Goal: Check status: Check status

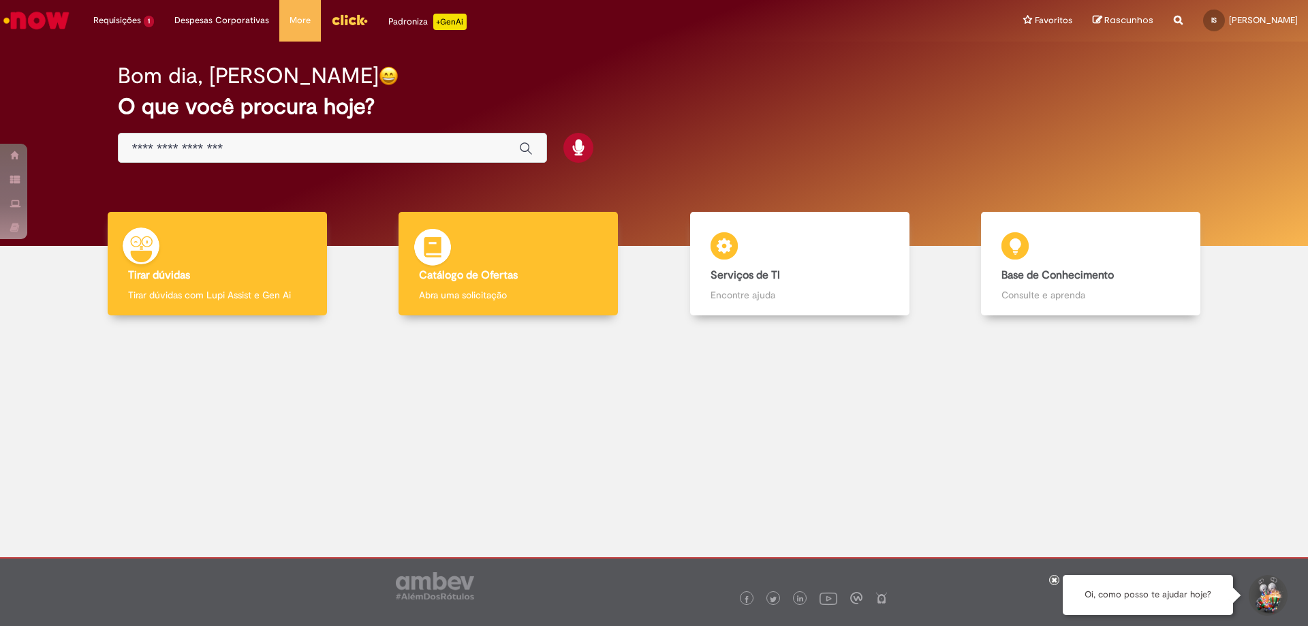
click at [447, 254] on img at bounding box center [432, 249] width 41 height 41
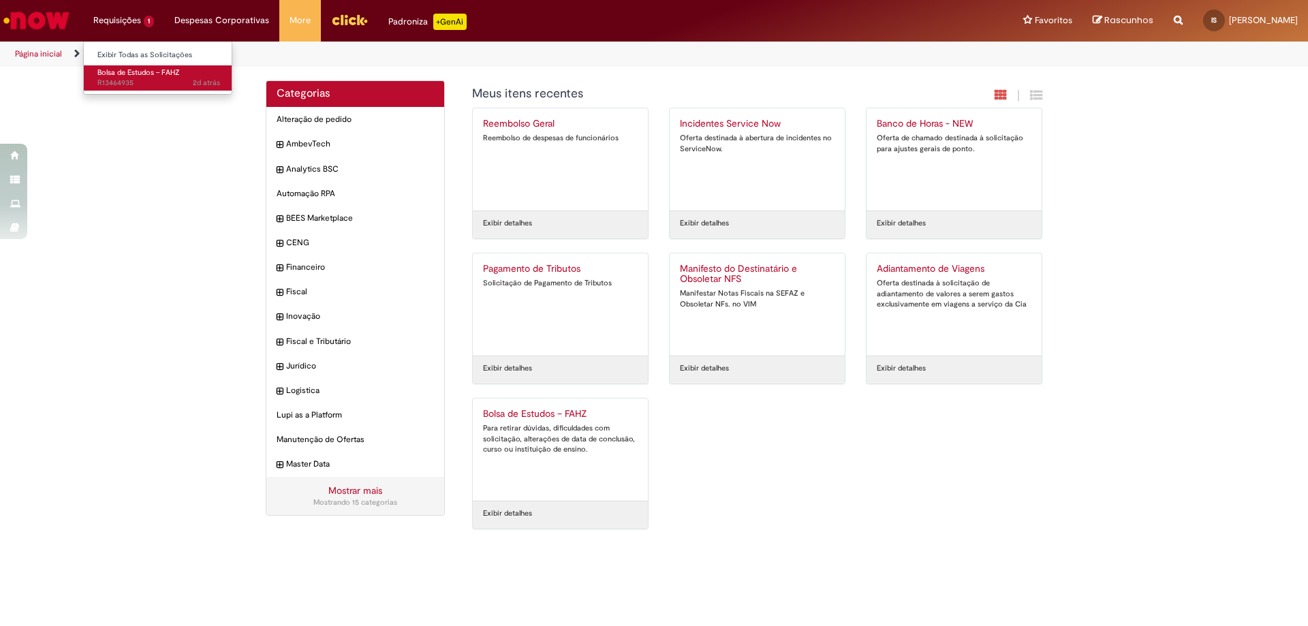
click at [119, 72] on span "Bolsa de Estudos – FAHZ" at bounding box center [138, 72] width 82 height 10
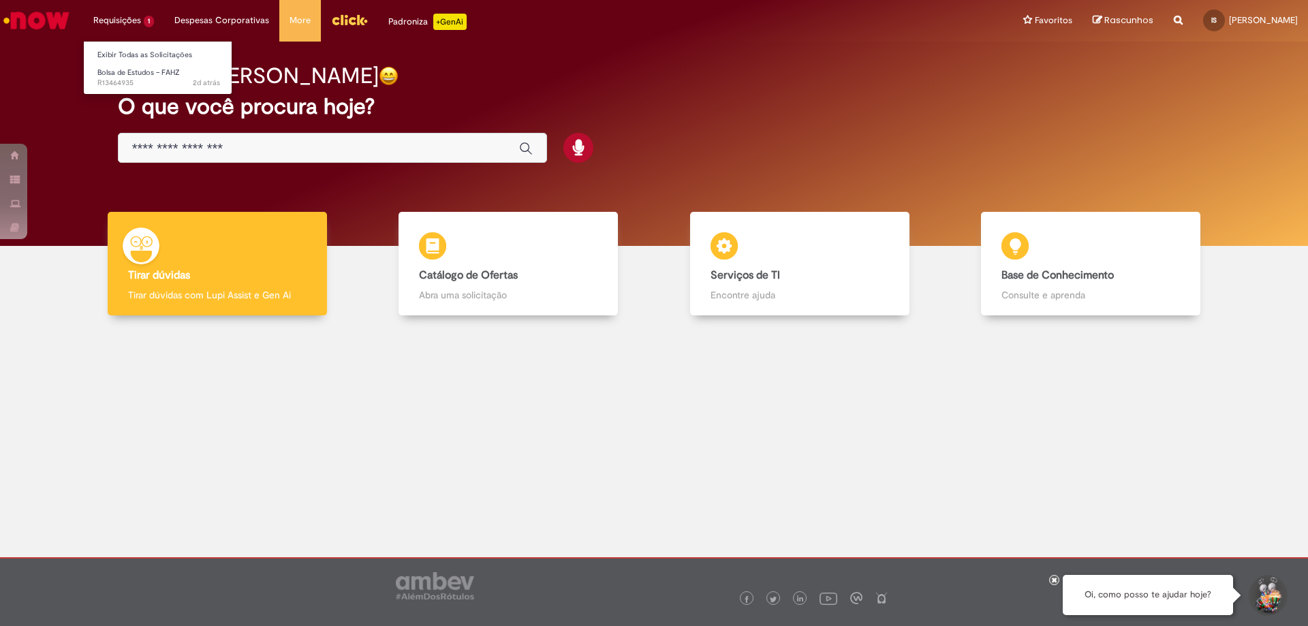
click at [129, 24] on li "Requisições 1 Exibir Todas as Solicitações Bolsa de Estudos – FAHZ 2d atrás 2 d…" at bounding box center [123, 20] width 81 height 41
click at [144, 74] on span "Bolsa de Estudos – FAHZ" at bounding box center [138, 72] width 82 height 10
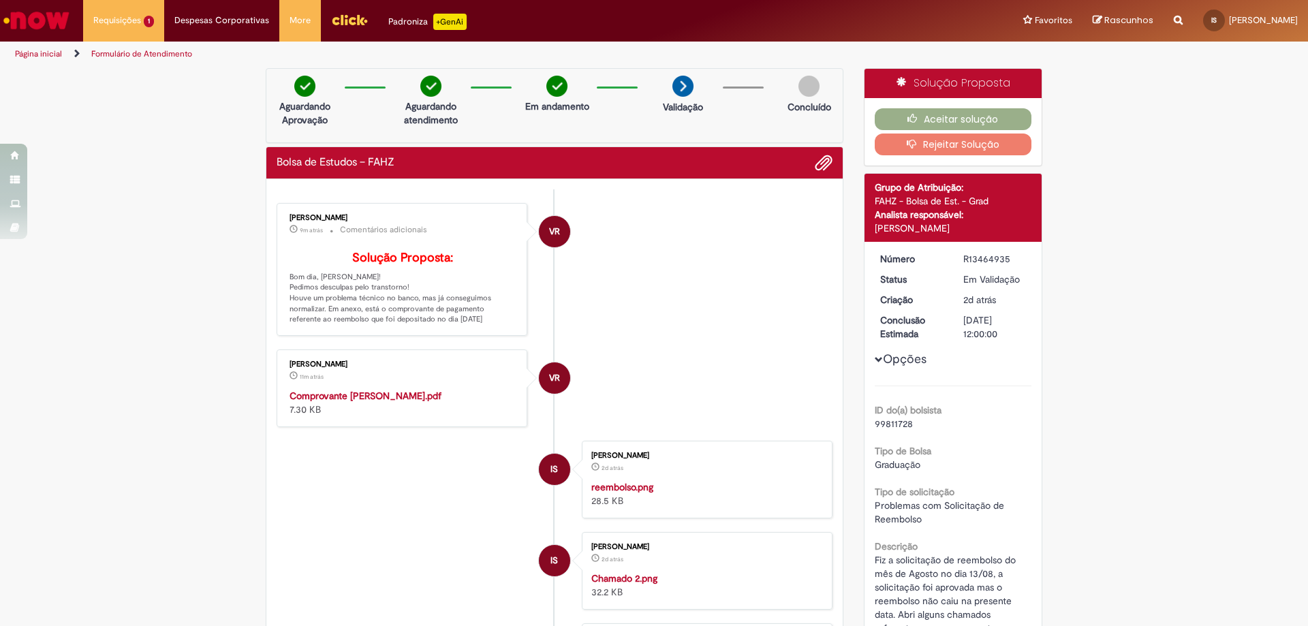
click at [326, 402] on strong "Comprovante Igor.pdf" at bounding box center [366, 396] width 152 height 12
click at [944, 119] on button "Aceitar solução" at bounding box center [953, 119] width 157 height 22
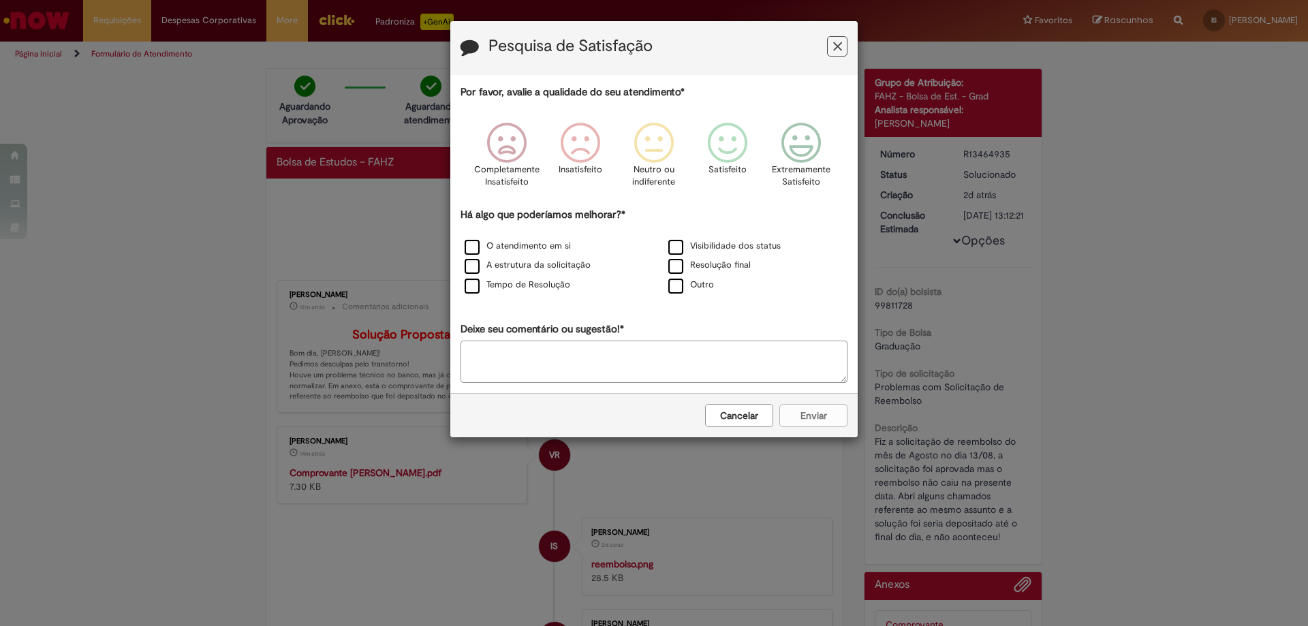
click at [744, 418] on button "Cancelar" at bounding box center [739, 415] width 68 height 23
